Goal: Transaction & Acquisition: Purchase product/service

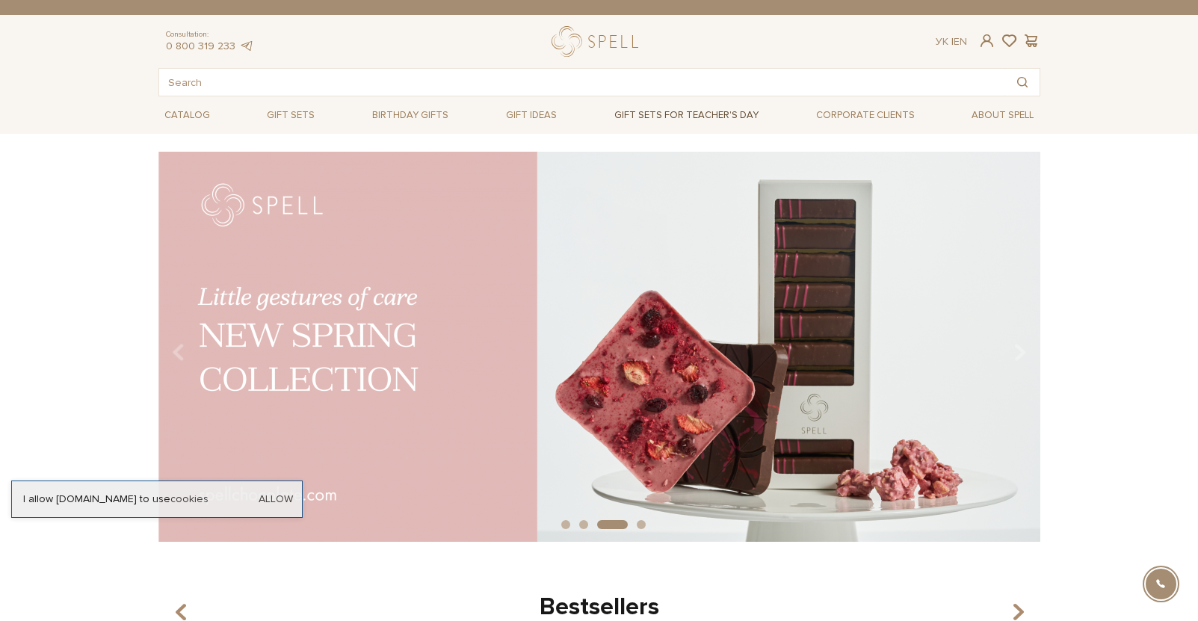
click at [710, 111] on link "Gift sets for Teacher's Day" at bounding box center [686, 114] width 156 height 25
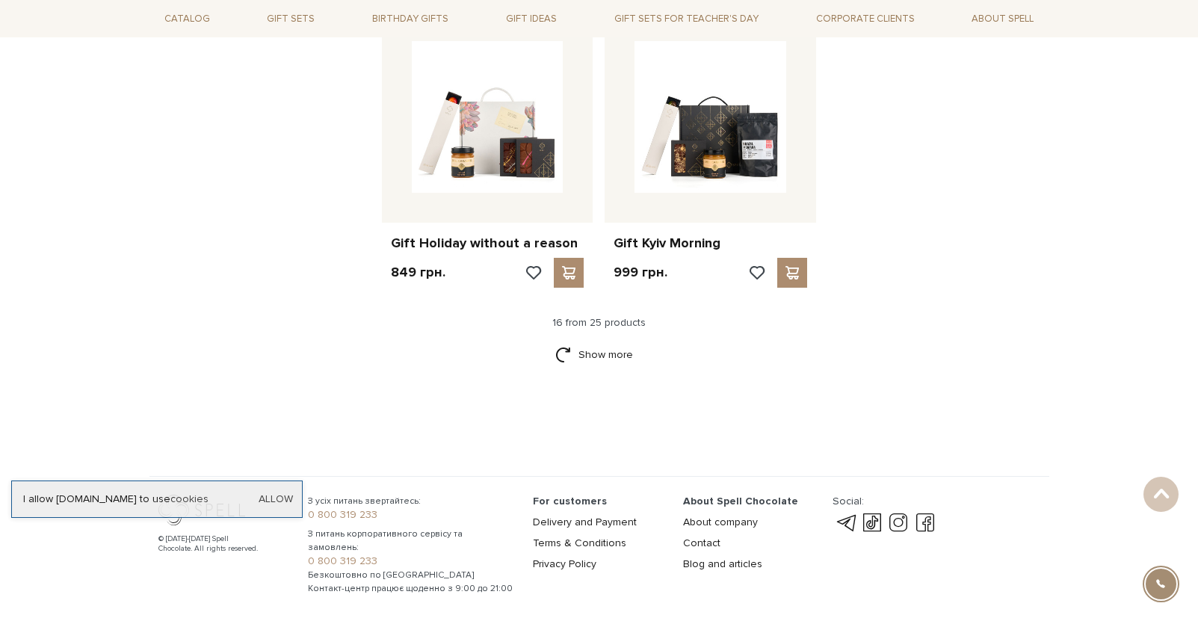
scroll to position [1802, 0]
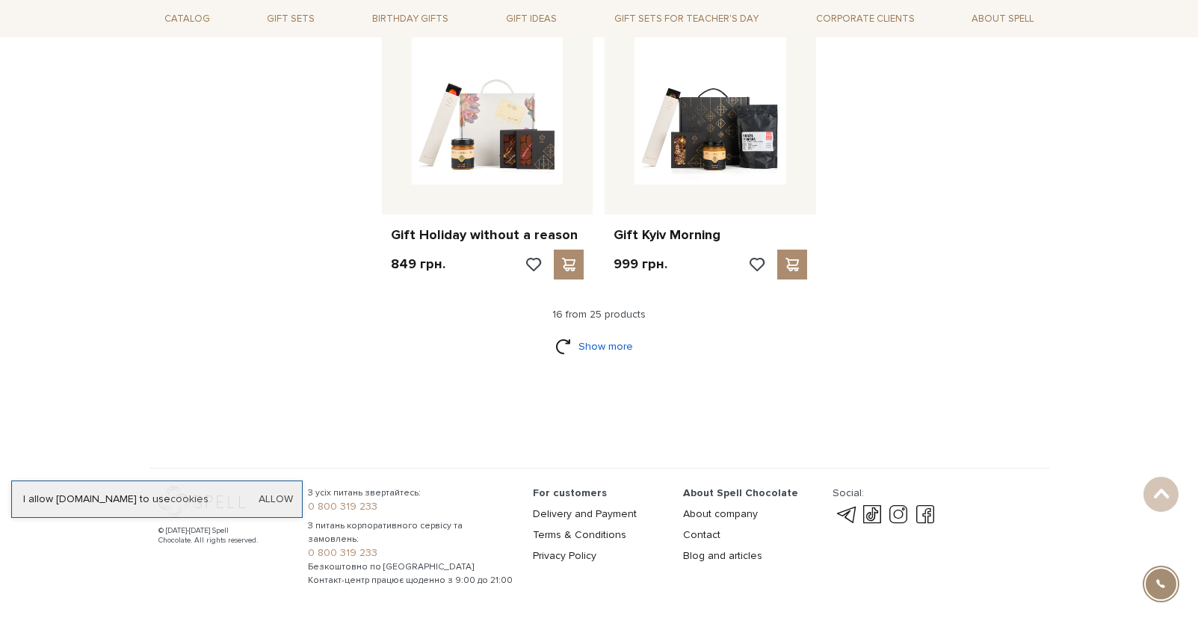
click at [588, 350] on link "Show more" at bounding box center [598, 346] width 87 height 26
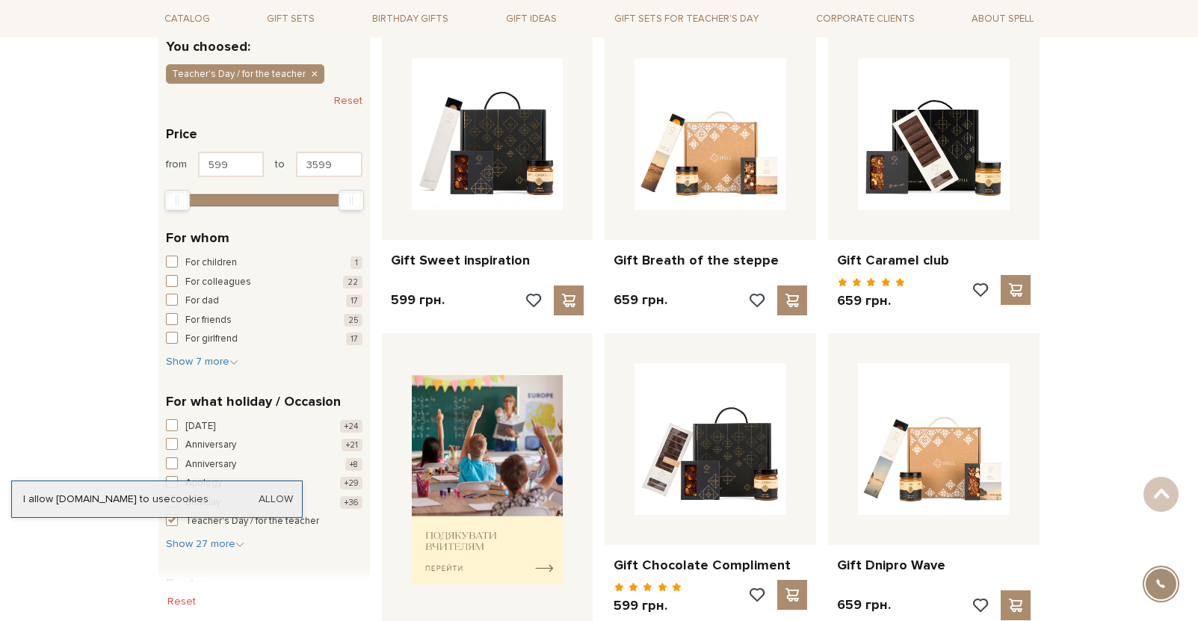
scroll to position [0, 0]
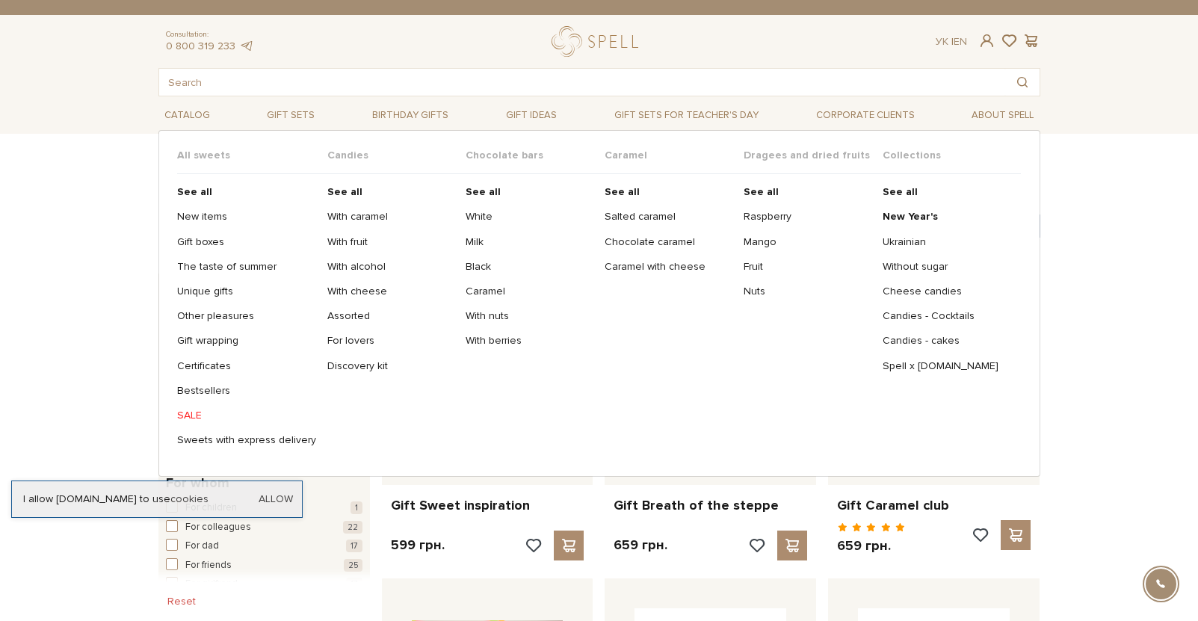
click at [192, 412] on link "SALE" at bounding box center [246, 415] width 139 height 13
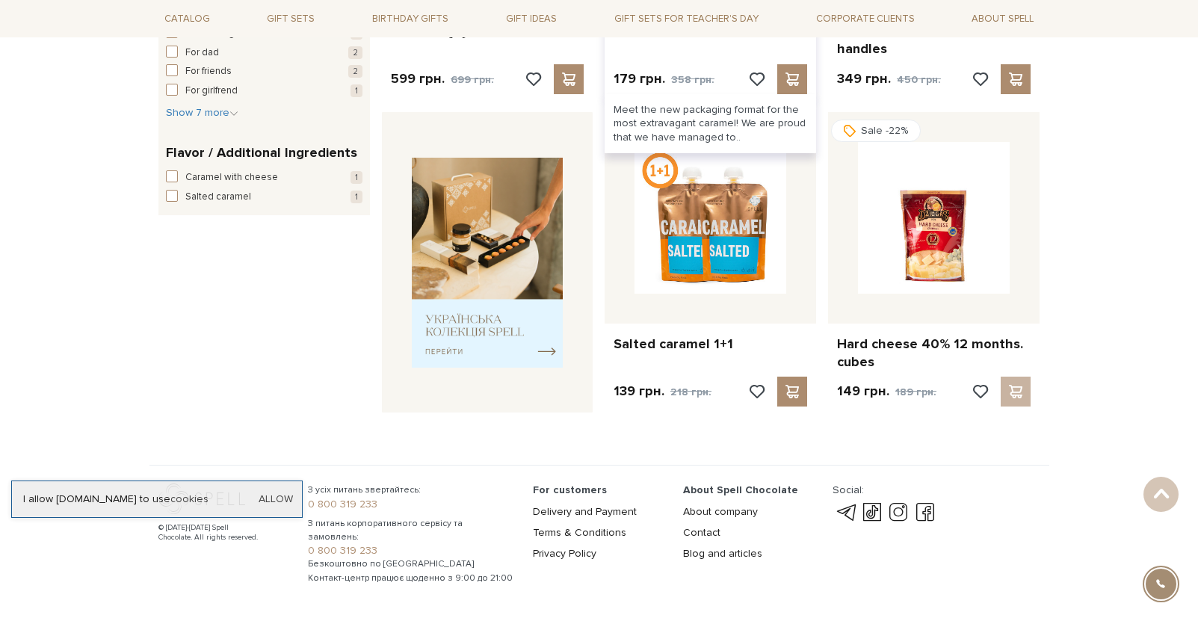
scroll to position [513, 0]
